Goal: Find specific page/section: Find specific page/section

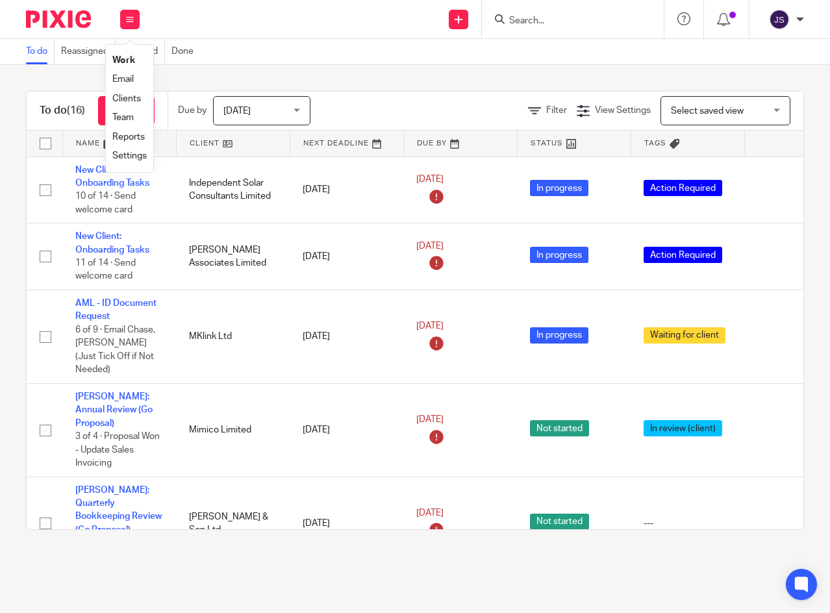
scroll to position [266, 0]
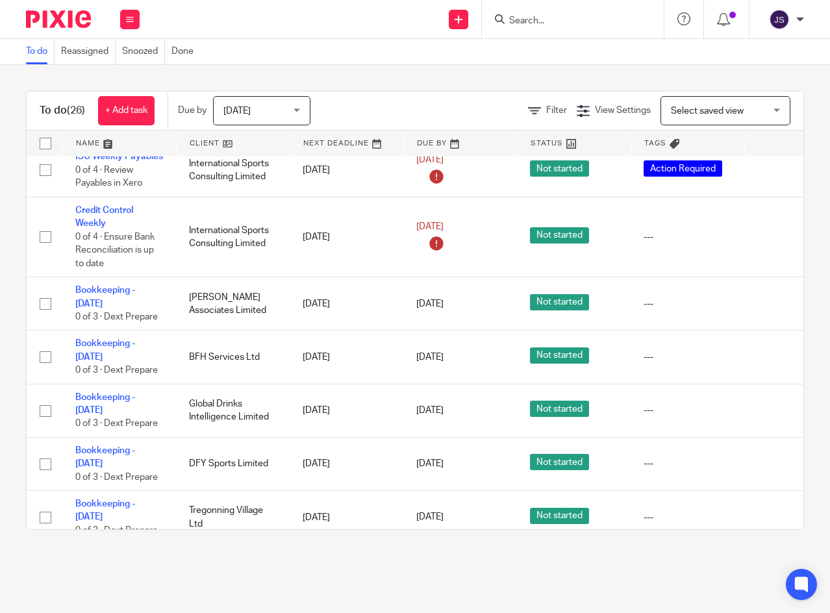
scroll to position [1170, 0]
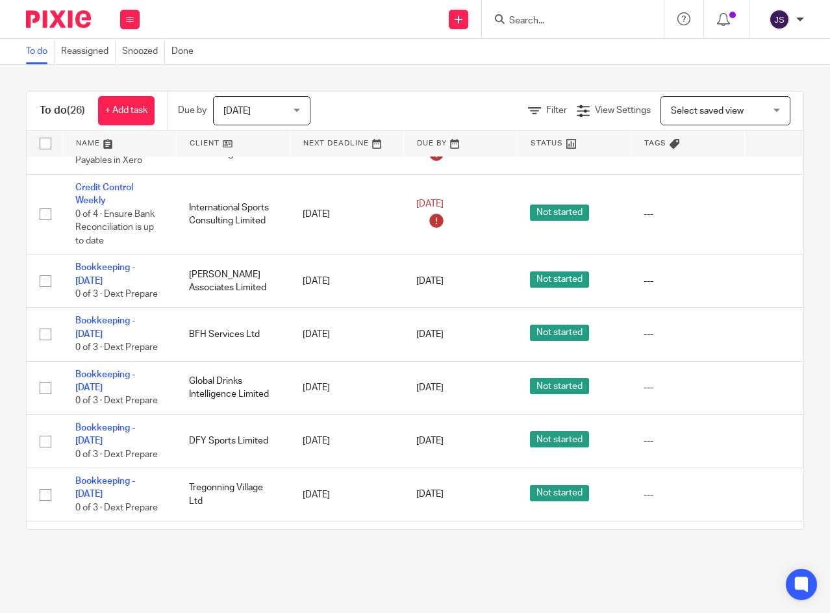
click at [768, 328] on icon at bounding box center [773, 334] width 13 height 13
click at [771, 382] on icon at bounding box center [773, 388] width 13 height 13
click at [772, 382] on icon at bounding box center [773, 388] width 13 height 13
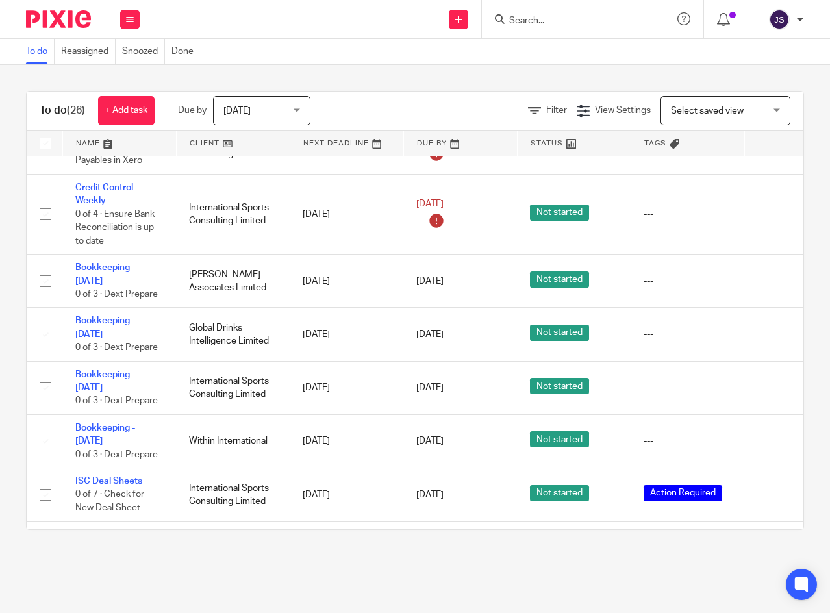
click at [771, 435] on icon at bounding box center [773, 441] width 13 height 13
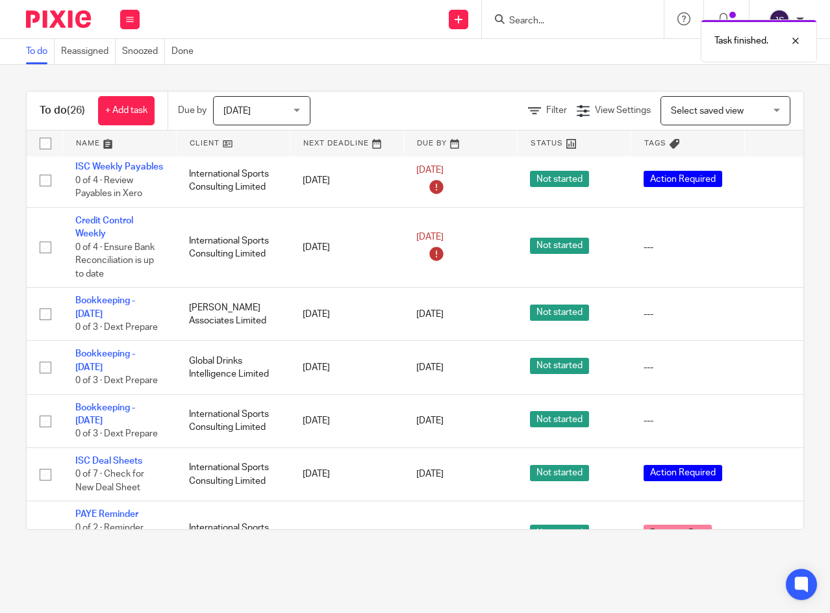
scroll to position [1105, 0]
